Goal: Find specific page/section: Find specific page/section

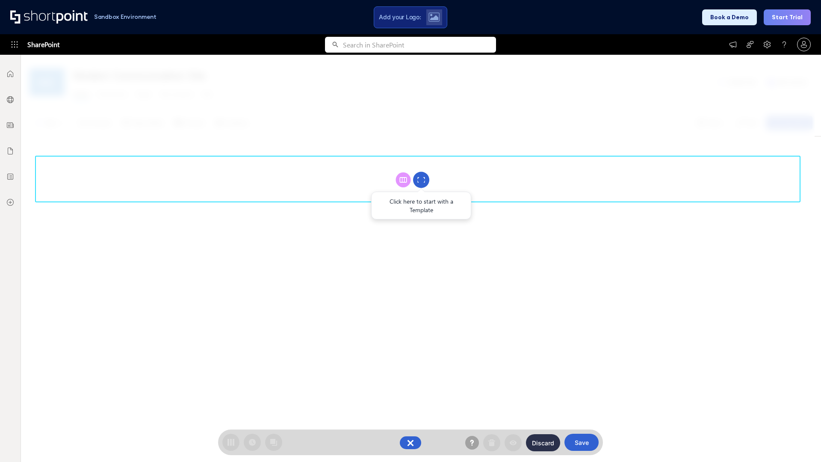
click at [421, 180] on circle at bounding box center [421, 180] width 16 height 16
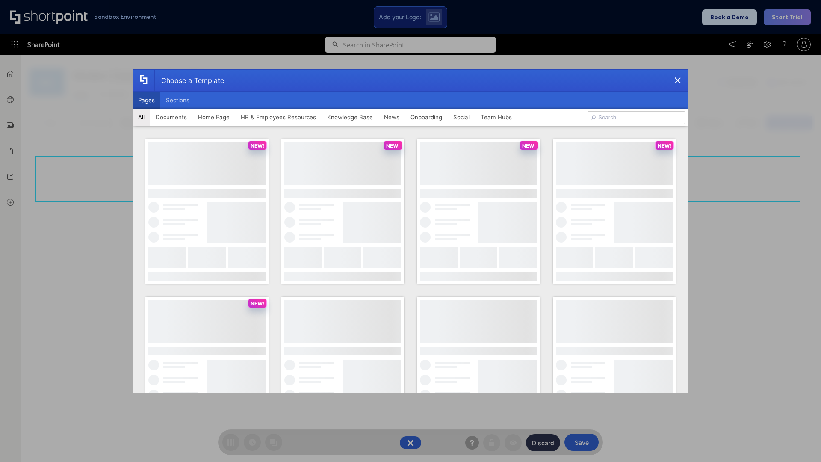
click at [146, 100] on button "Pages" at bounding box center [147, 100] width 28 height 17
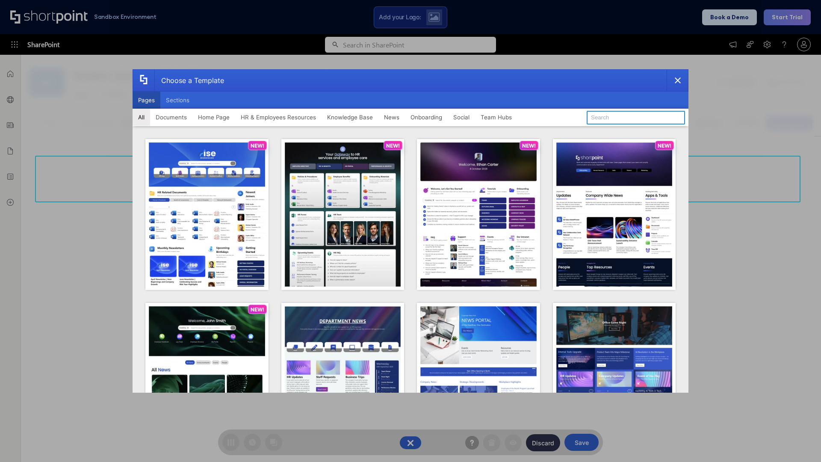
type input "News Portal 3"
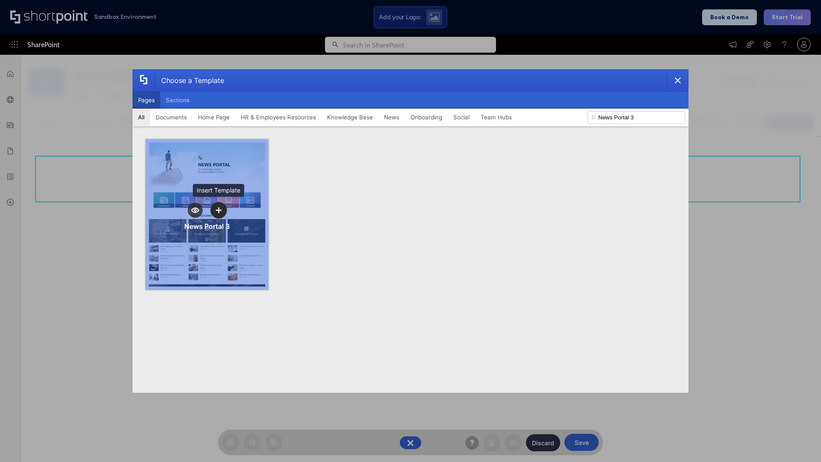
click at [219, 210] on icon "template selector" at bounding box center [219, 210] width 6 height 6
